Goal: Check status: Check status

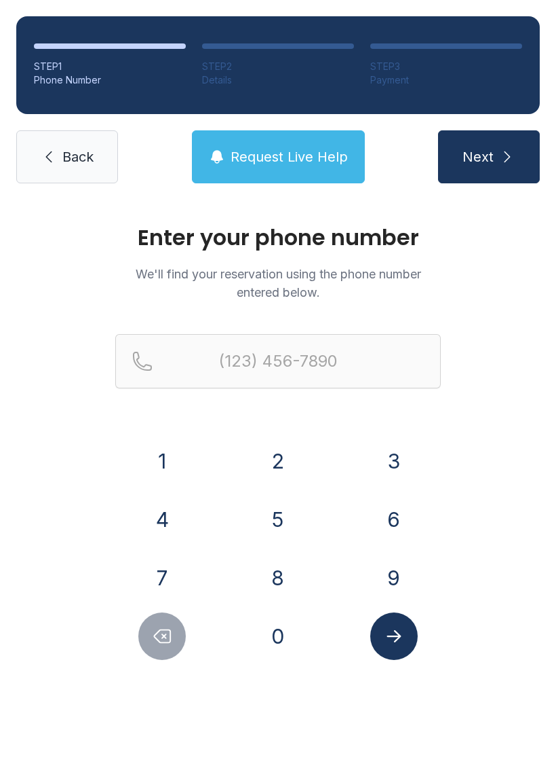
click at [160, 525] on button "4" at bounding box center [162, 519] width 48 height 48
click at [286, 647] on button "0" at bounding box center [278, 636] width 48 height 48
click at [285, 459] on button "2" at bounding box center [278, 461] width 48 height 48
click at [292, 584] on button "8" at bounding box center [278, 578] width 48 height 48
click at [167, 507] on button "4" at bounding box center [162, 519] width 48 height 48
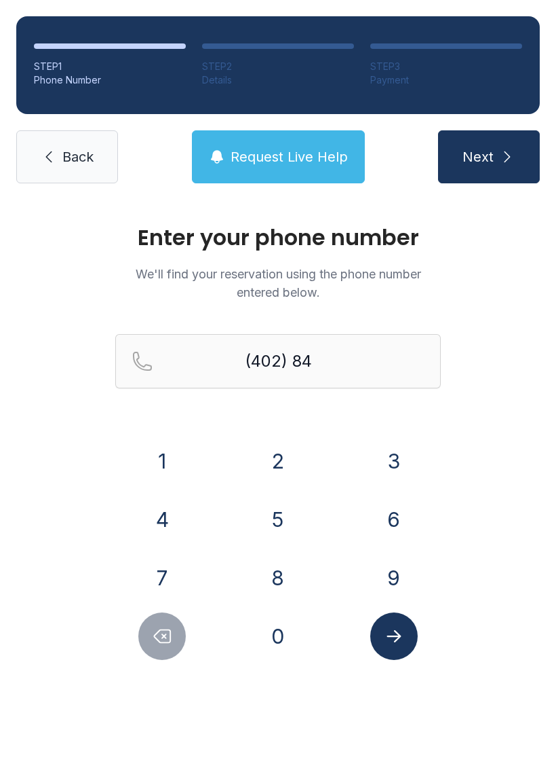
click at [268, 514] on button "5" at bounding box center [278, 519] width 48 height 48
click at [277, 599] on button "8" at bounding box center [278, 578] width 48 height 48
click at [153, 587] on button "7" at bounding box center [162, 578] width 48 height 48
click at [286, 656] on button "0" at bounding box center [278, 636] width 48 height 48
click at [272, 580] on button "8" at bounding box center [278, 578] width 48 height 48
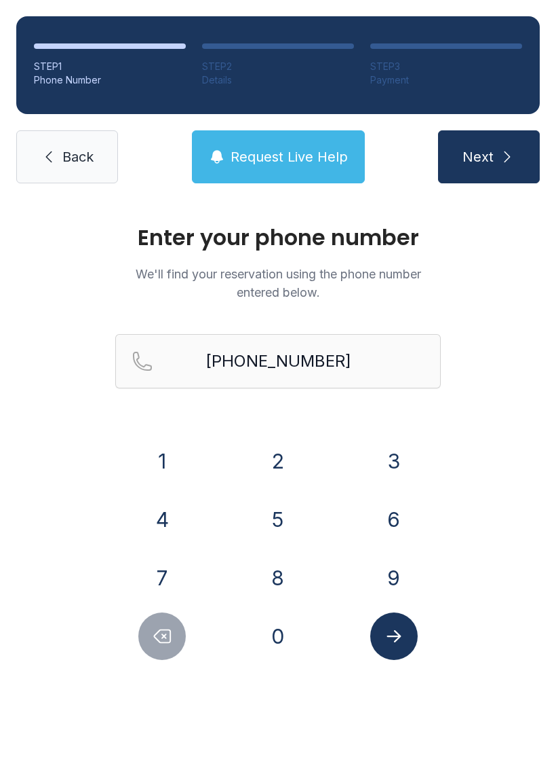
click at [400, 639] on icon "Submit lookup form" at bounding box center [394, 636] width 20 height 20
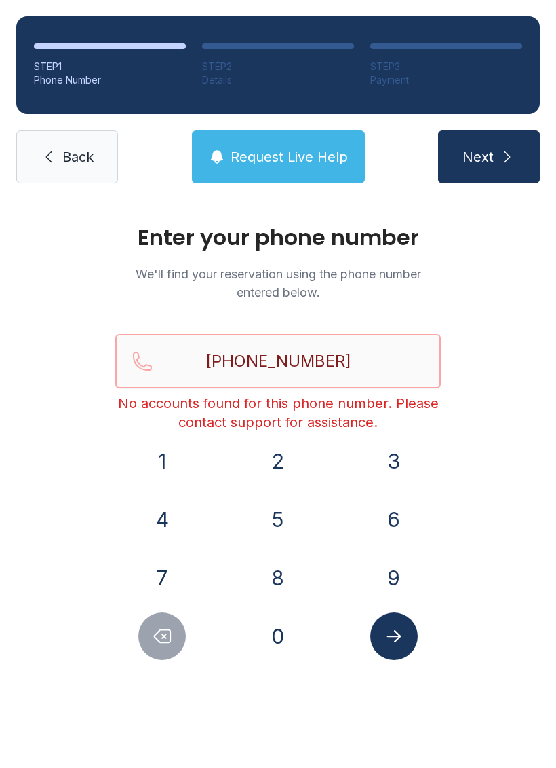
click at [273, 373] on input "[PHONE_NUMBER]" at bounding box center [278, 361] width 326 height 54
click at [292, 361] on input "[PHONE_NUMBER]" at bounding box center [278, 361] width 326 height 54
click at [287, 362] on input "[PHONE_NUMBER]" at bounding box center [278, 361] width 326 height 54
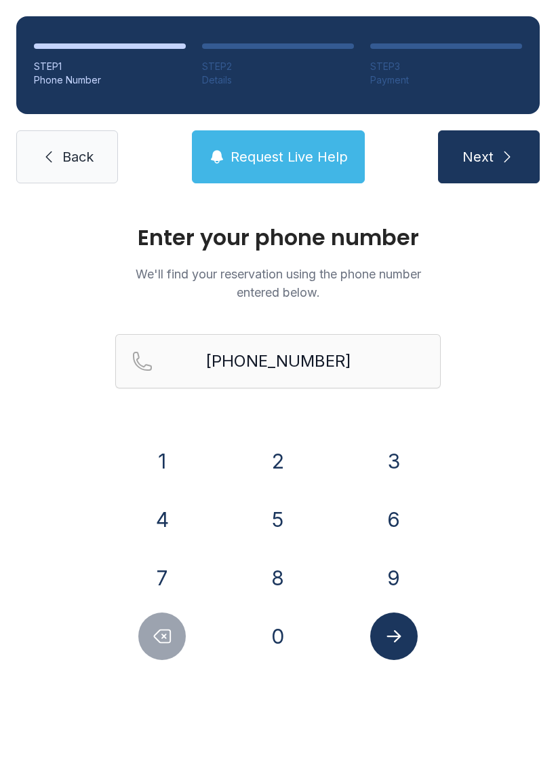
click at [506, 141] on button "Next" at bounding box center [489, 156] width 102 height 53
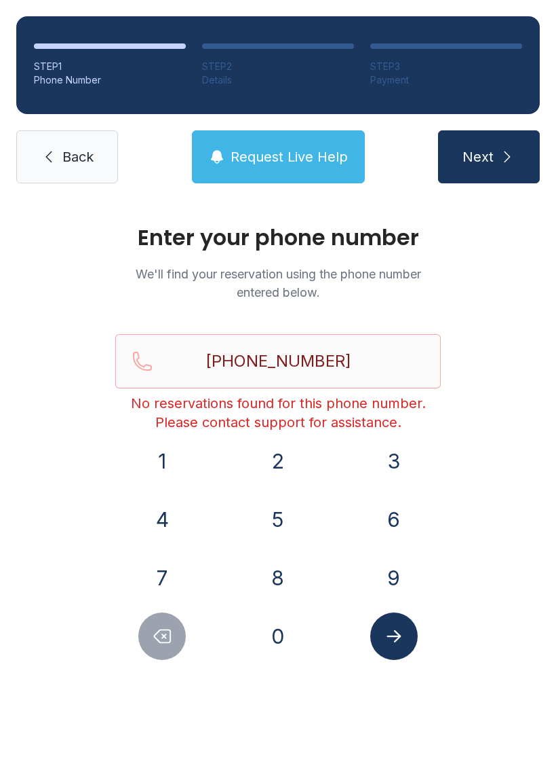
click at [343, 162] on span "Request Live Help" at bounding box center [289, 156] width 117 height 19
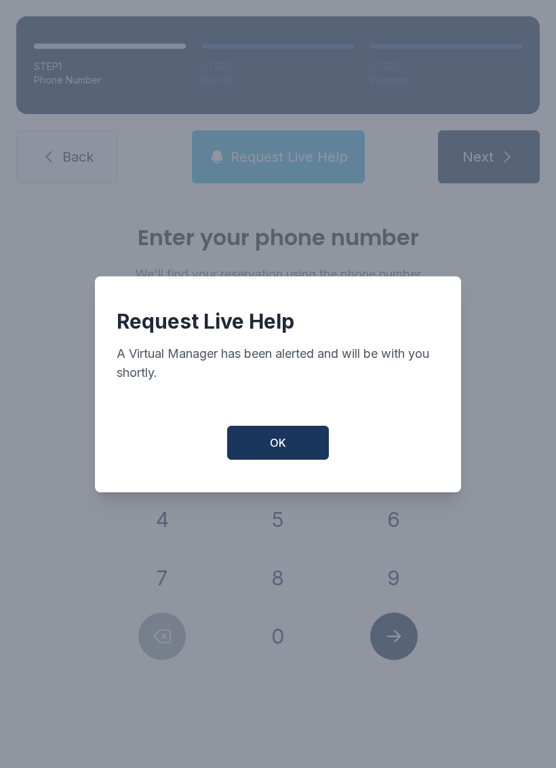
click at [287, 444] on button "OK" at bounding box center [278, 442] width 102 height 34
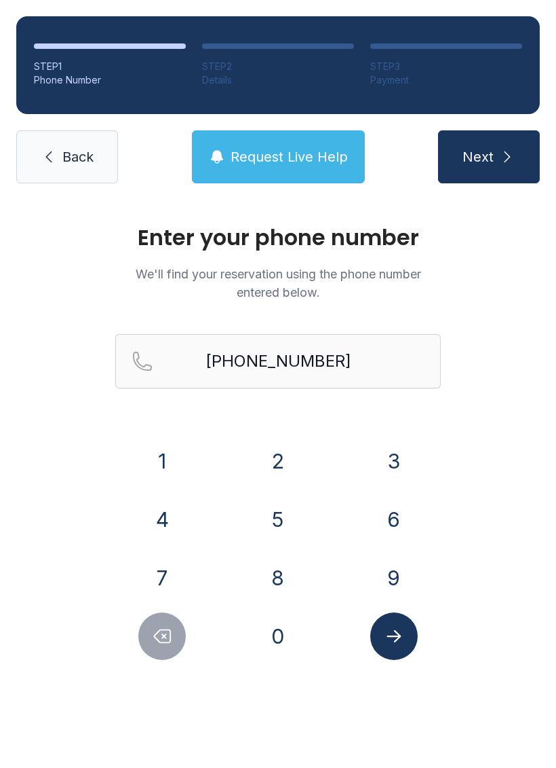
click at [155, 523] on button "4" at bounding box center [162, 519] width 48 height 48
click at [167, 510] on button "4" at bounding box center [162, 519] width 48 height 48
click at [163, 633] on icon "Delete number" at bounding box center [162, 636] width 20 height 20
type input "(402) 875-870"
click at [525, 164] on button "Next" at bounding box center [489, 156] width 102 height 53
